Goal: Obtain resource: Download file/media

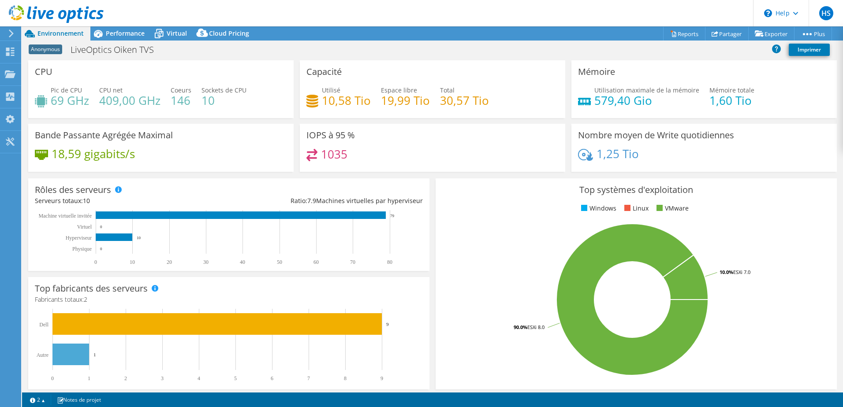
select select "USD"
click at [32, 75] on div "Projets" at bounding box center [40, 74] width 39 height 22
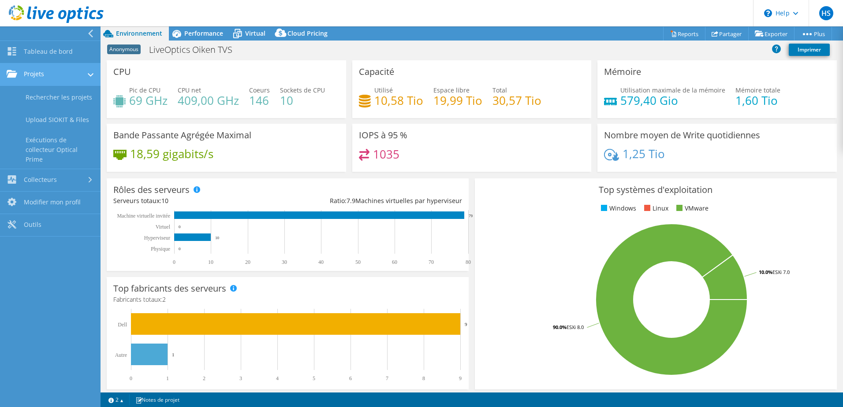
click at [60, 74] on link "Projets" at bounding box center [50, 74] width 101 height 22
click at [60, 76] on link "Projets" at bounding box center [50, 74] width 101 height 22
click at [66, 95] on link "Rechercher les projets" at bounding box center [50, 97] width 101 height 22
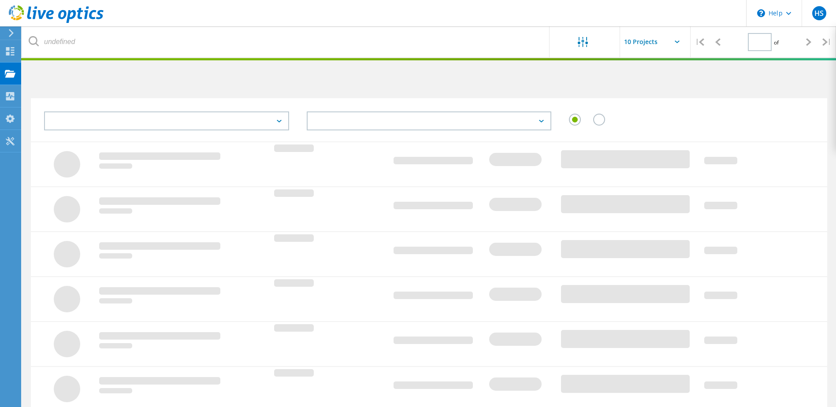
type input "1"
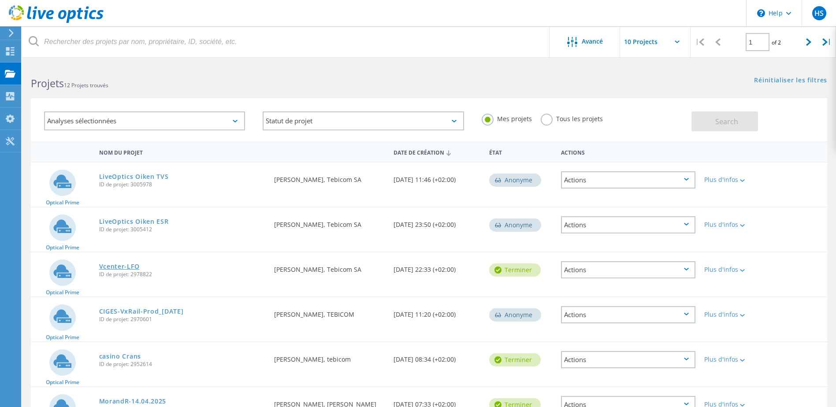
click at [118, 265] on link "Vcenter-LFO" at bounding box center [119, 267] width 41 height 6
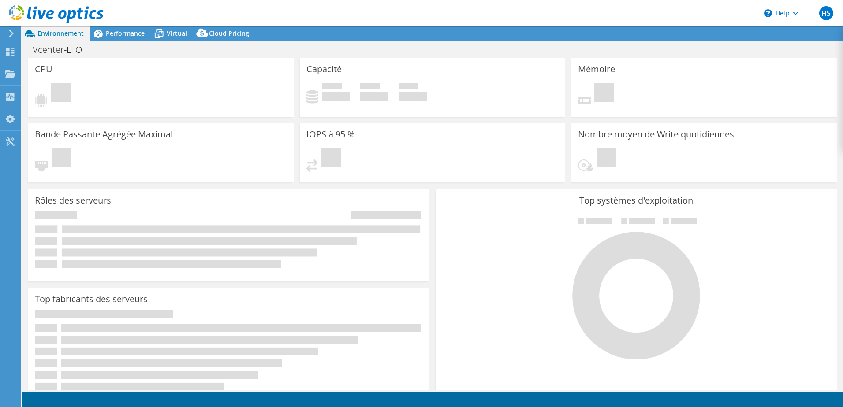
select select "USD"
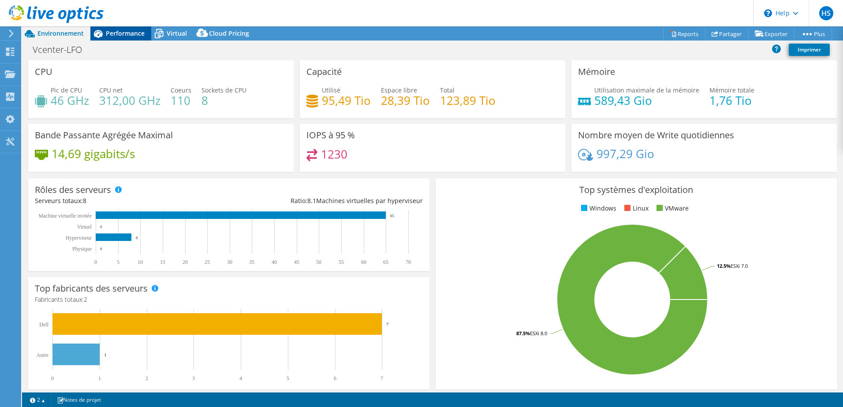
click at [101, 35] on icon at bounding box center [98, 34] width 9 height 8
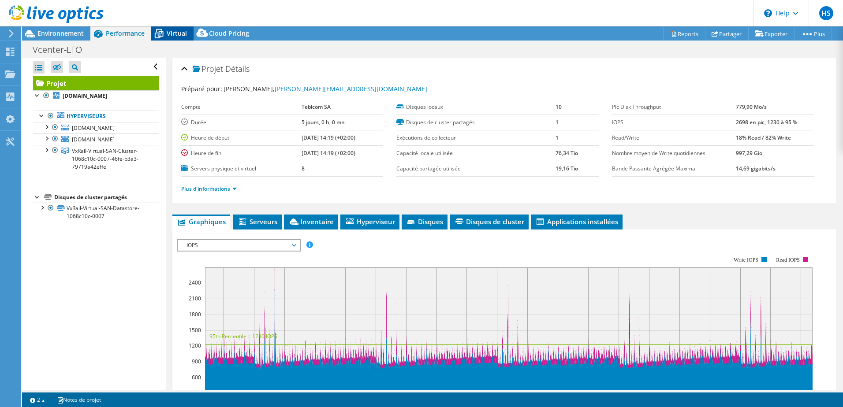
click at [180, 28] on div "Virtual" at bounding box center [172, 33] width 42 height 14
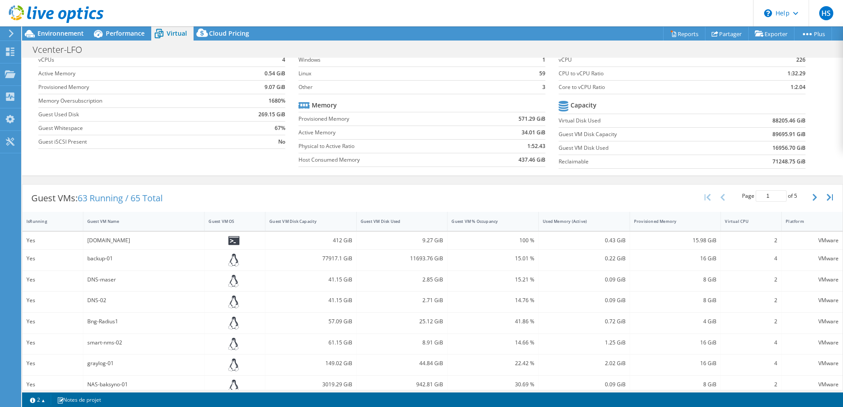
scroll to position [29, 0]
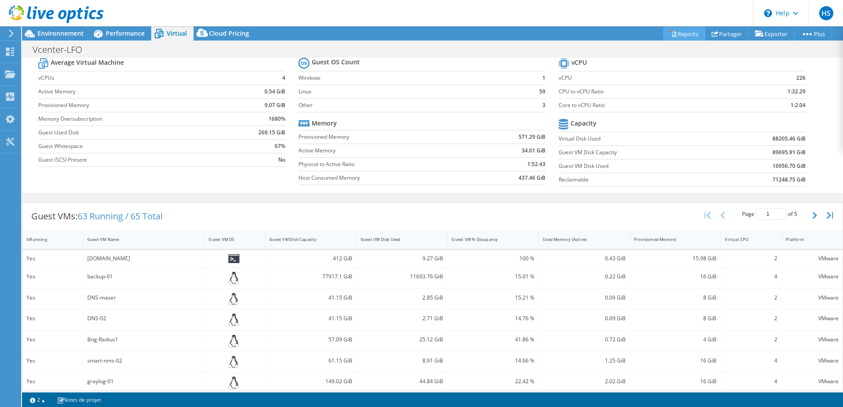
click at [674, 30] on link "Reports" at bounding box center [684, 34] width 42 height 14
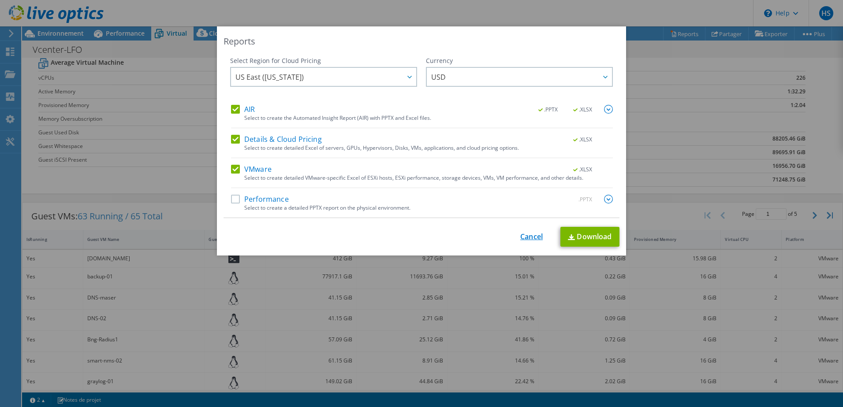
click at [530, 234] on link "Cancel" at bounding box center [531, 237] width 22 height 8
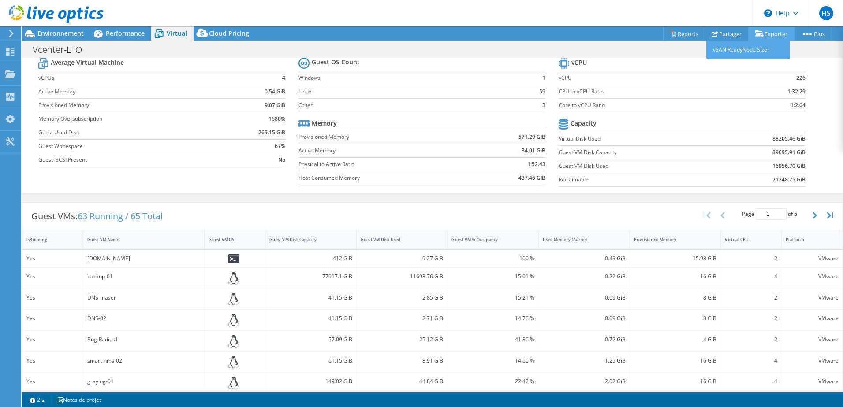
click at [756, 33] on icon at bounding box center [759, 33] width 9 height 7
click at [724, 34] on link "Partager" at bounding box center [727, 34] width 44 height 14
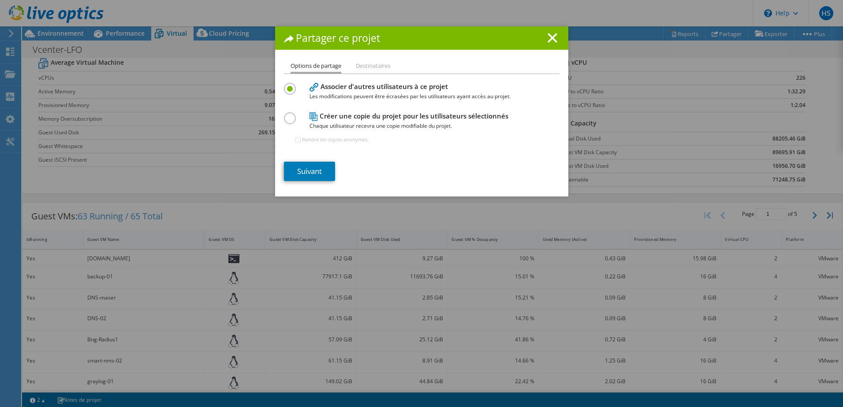
click at [548, 41] on line at bounding box center [552, 38] width 9 height 9
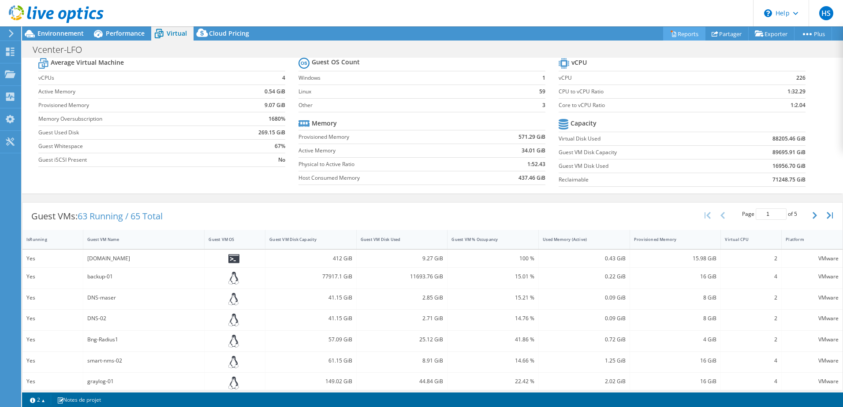
click at [686, 34] on link "Reports" at bounding box center [684, 34] width 42 height 14
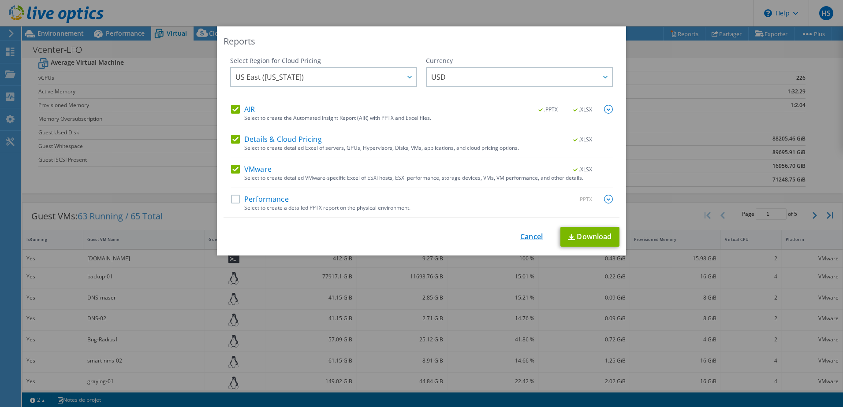
click at [530, 233] on link "Cancel" at bounding box center [531, 237] width 22 height 8
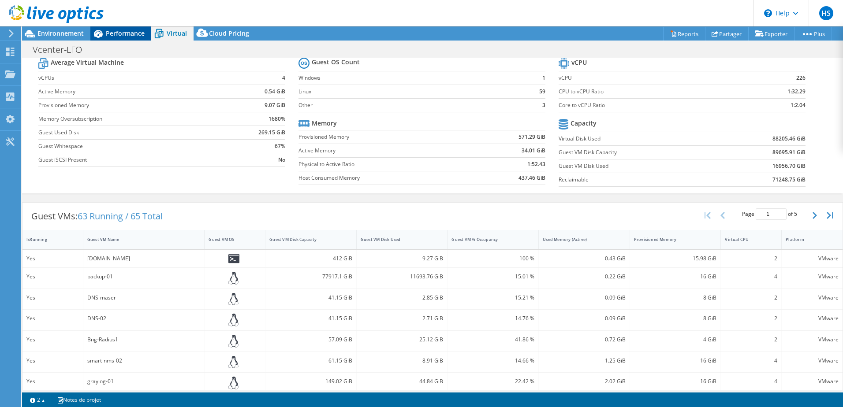
click at [139, 37] on span "Performance" at bounding box center [125, 33] width 39 height 8
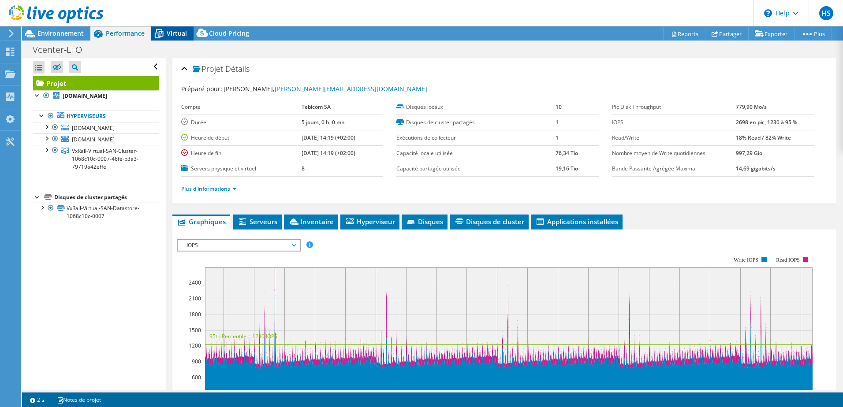
click at [176, 33] on span "Virtual" at bounding box center [177, 33] width 20 height 8
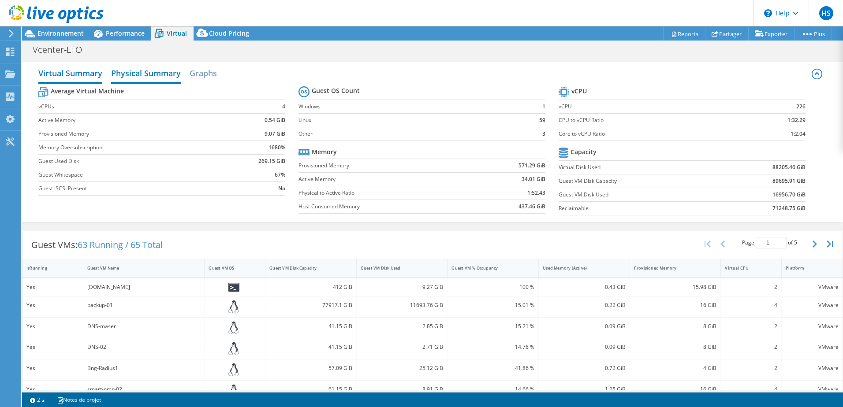
click at [164, 74] on h2 "Physical Summary" at bounding box center [146, 73] width 70 height 19
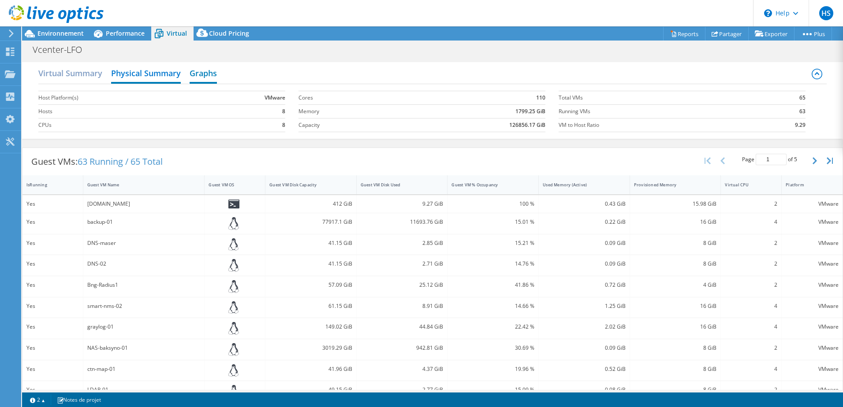
click at [194, 71] on h2 "Graphs" at bounding box center [203, 73] width 27 height 19
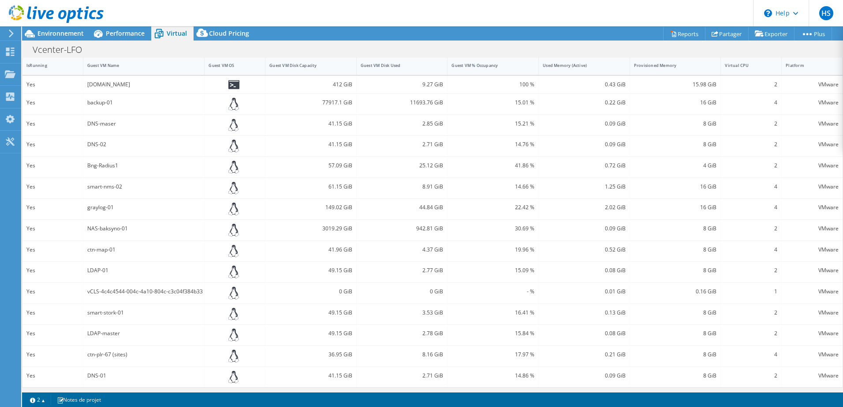
scroll to position [273, 0]
click at [677, 31] on link "Reports" at bounding box center [684, 34] width 42 height 14
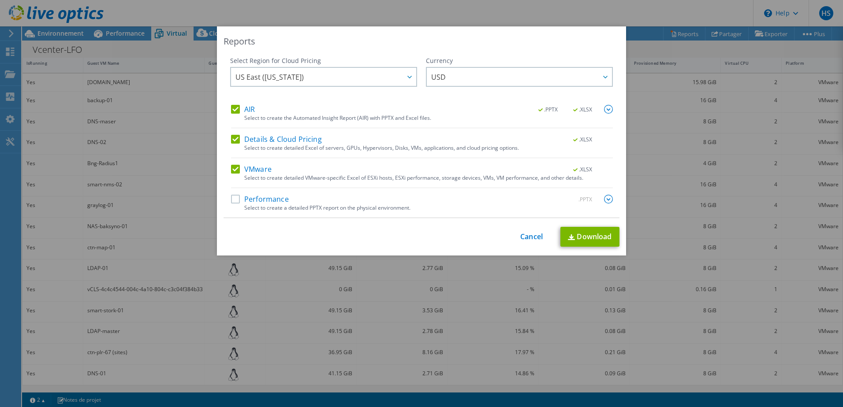
click at [241, 137] on label "Details & Cloud Pricing" at bounding box center [276, 139] width 91 height 9
click at [0, 0] on input "Details & Cloud Pricing" at bounding box center [0, 0] width 0 height 0
click at [235, 115] on div "AIR .PPTX .XLSX Select to create the Automated Insight Report (AIR) with PPTX a…" at bounding box center [422, 116] width 382 height 23
click at [235, 112] on label "AIR" at bounding box center [243, 109] width 24 height 9
click at [0, 0] on input "AIR" at bounding box center [0, 0] width 0 height 0
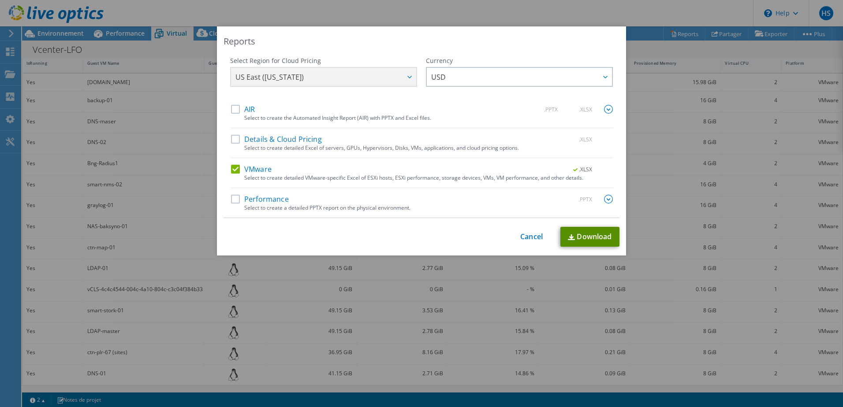
click at [571, 237] on img at bounding box center [571, 238] width 7 height 6
click at [530, 237] on link "Cancel" at bounding box center [531, 237] width 22 height 8
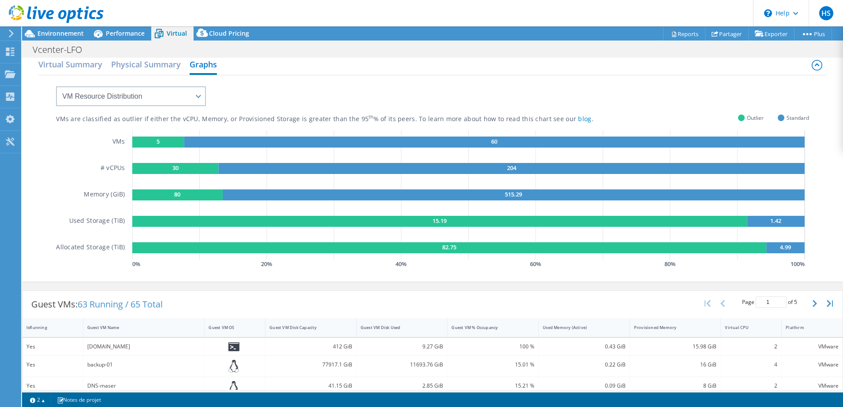
scroll to position [0, 0]
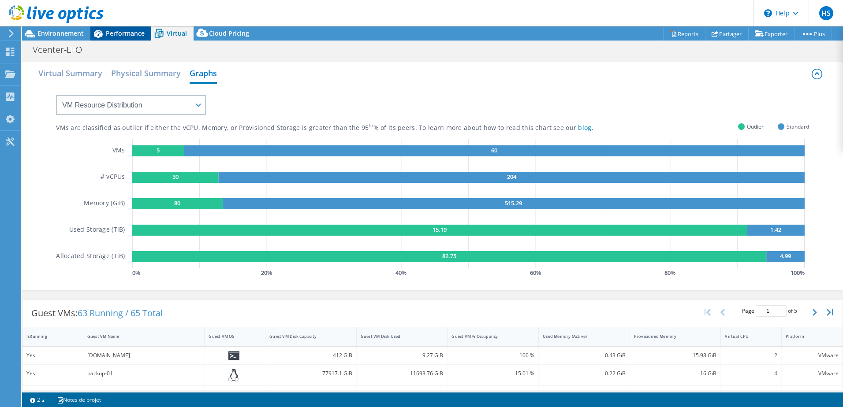
click at [124, 36] on span "Performance" at bounding box center [125, 33] width 39 height 8
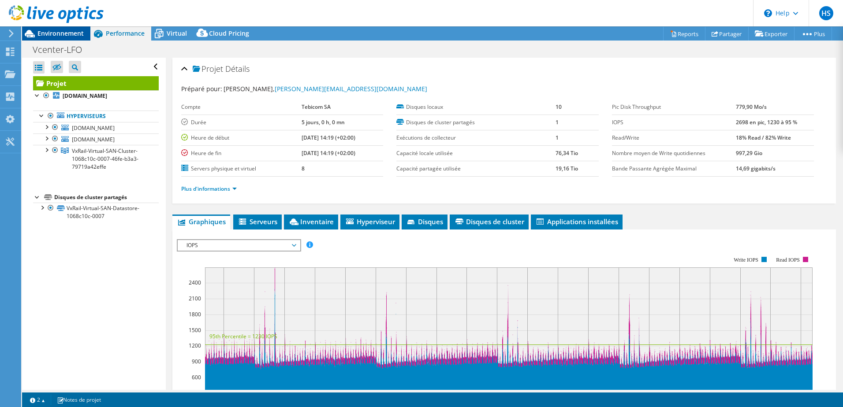
click at [68, 36] on span "Environnement" at bounding box center [60, 33] width 46 height 8
